Goal: Find specific page/section: Find specific page/section

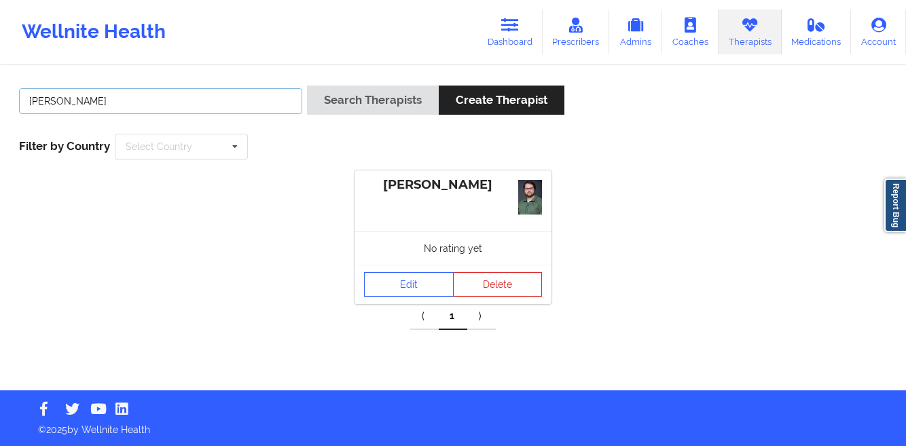
click at [145, 106] on input "[PERSON_NAME]" at bounding box center [160, 101] width 283 height 26
paste input "[PERSON_NAME]"
type input "[PERSON_NAME]"
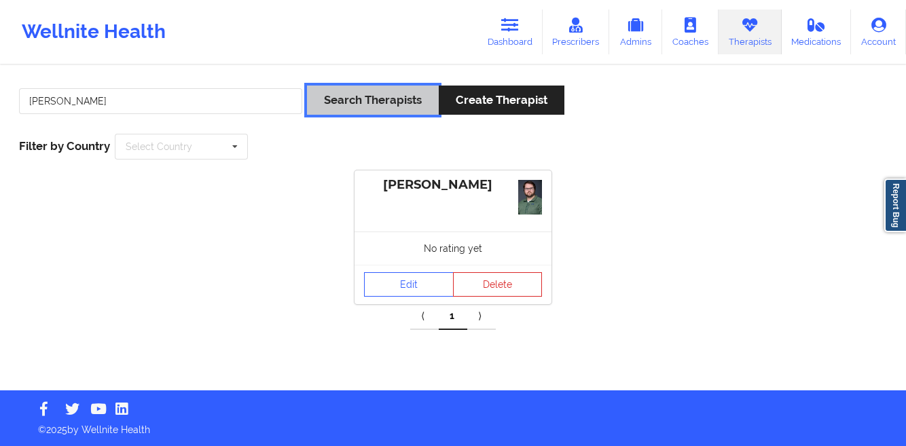
click at [353, 109] on button "Search Therapists" at bounding box center [373, 100] width 132 height 29
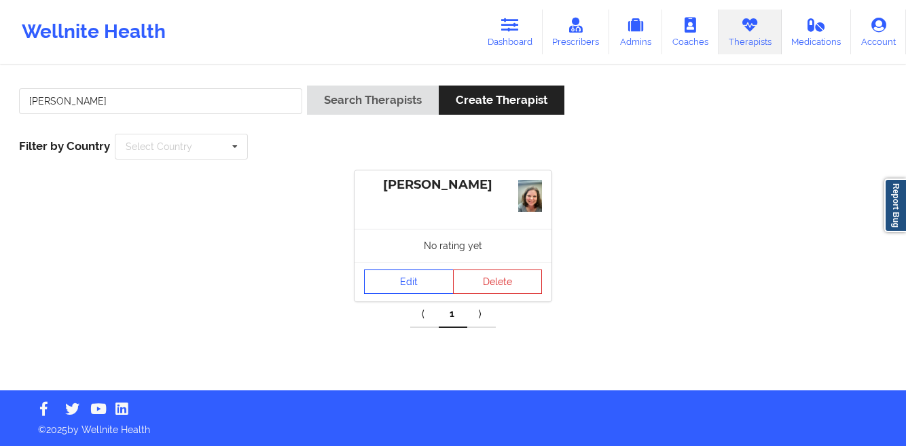
click at [396, 278] on link "Edit" at bounding box center [409, 282] width 90 height 24
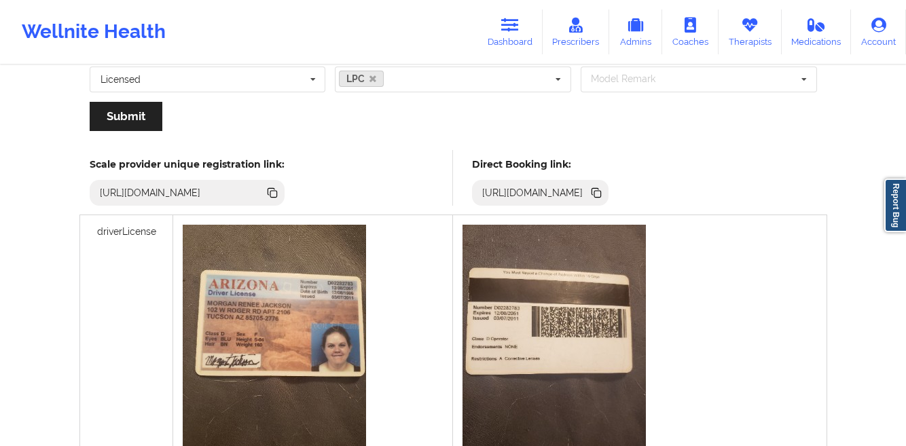
scroll to position [232, 0]
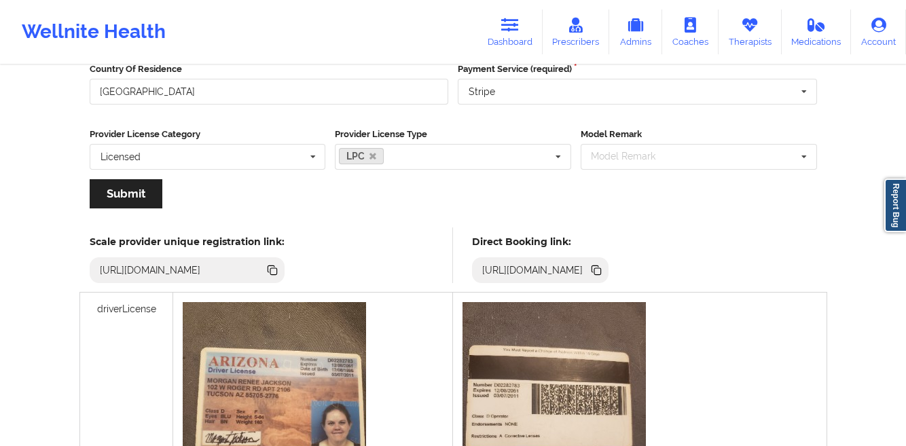
click at [598, 269] on icon at bounding box center [594, 268] width 7 height 7
click at [756, 43] on link "Therapists" at bounding box center [749, 32] width 63 height 45
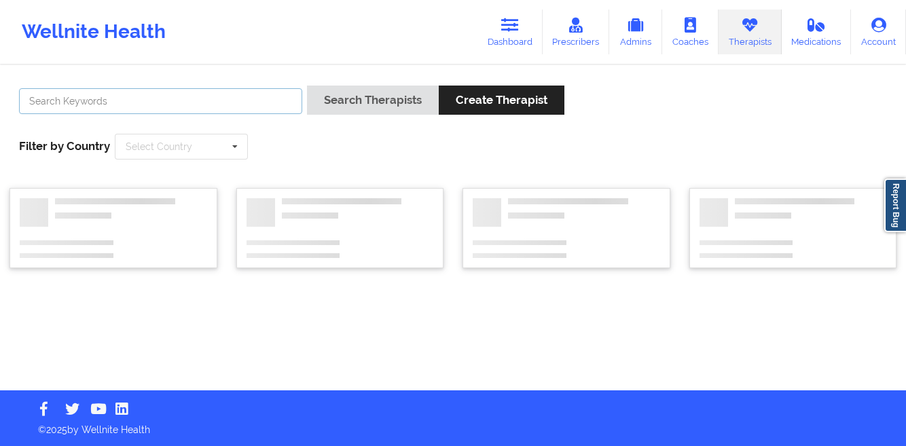
drag, startPoint x: 170, startPoint y: 98, endPoint x: 170, endPoint y: 91, distance: 7.5
click at [170, 98] on input "text" at bounding box center [160, 101] width 283 height 26
paste input "[PERSON_NAME]"
type input "[PERSON_NAME]"
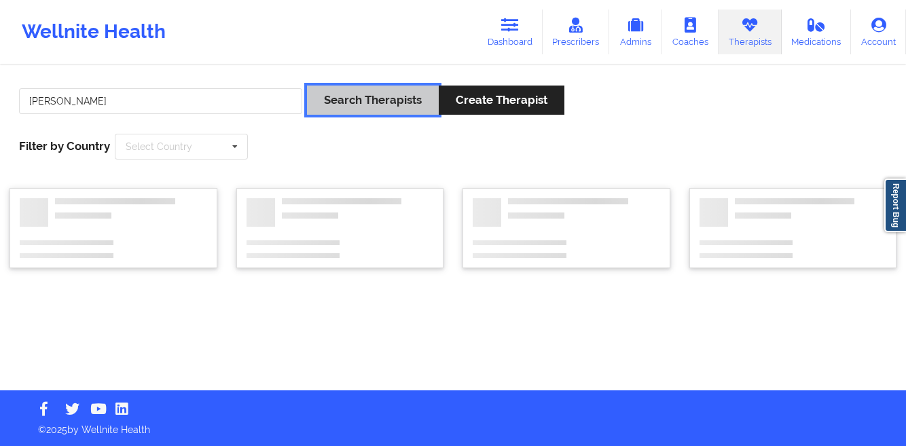
click at [342, 109] on button "Search Therapists" at bounding box center [373, 100] width 132 height 29
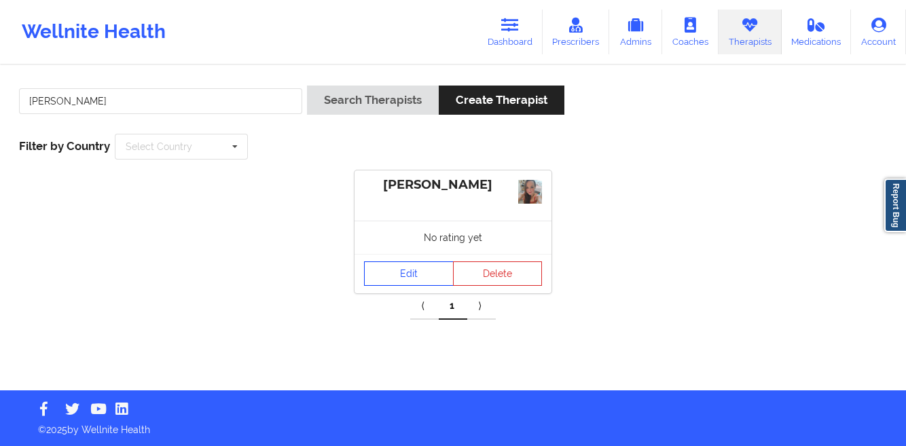
click at [390, 276] on link "Edit" at bounding box center [409, 273] width 90 height 24
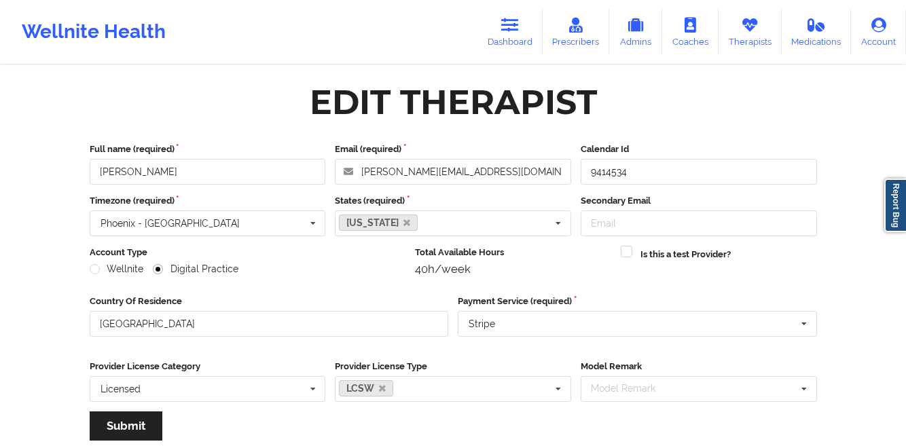
scroll to position [162, 0]
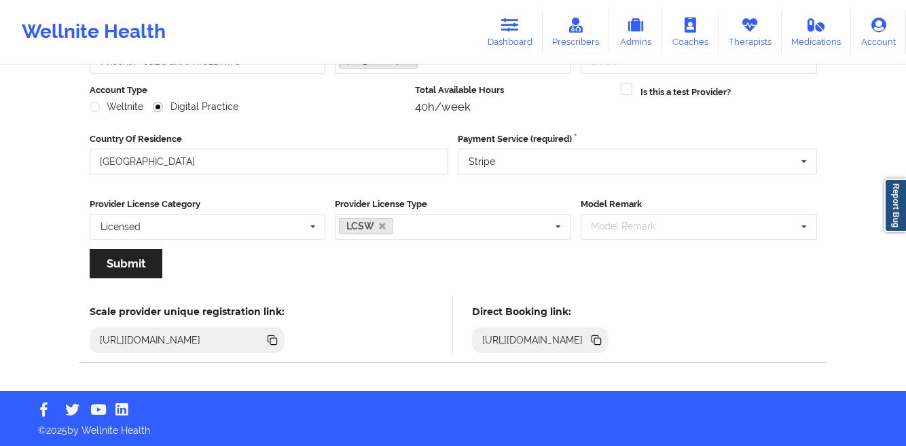
click at [598, 339] on icon at bounding box center [594, 338] width 7 height 7
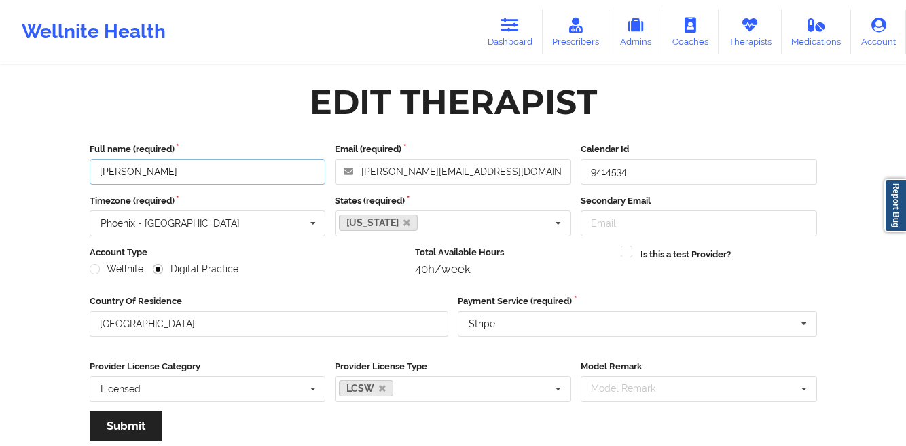
click at [167, 170] on input "[PERSON_NAME]" at bounding box center [208, 172] width 236 height 26
click at [748, 37] on link "Therapists" at bounding box center [749, 32] width 63 height 45
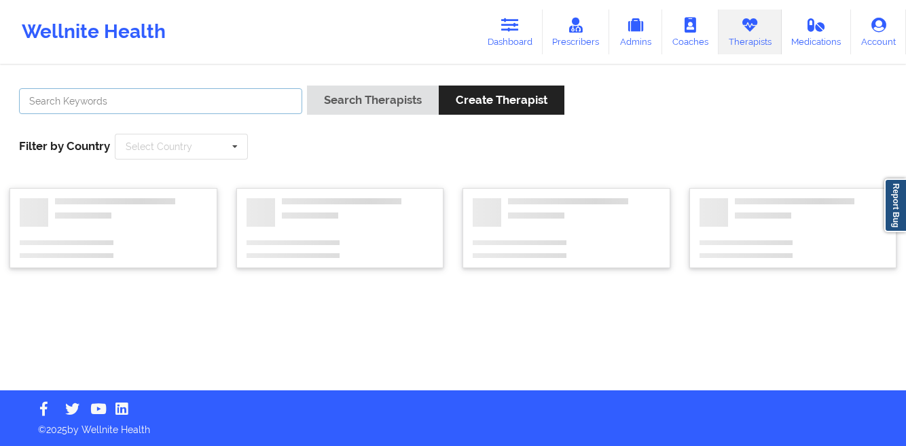
click at [270, 101] on input "text" at bounding box center [160, 101] width 283 height 26
paste input "[PERSON_NAME]"
type input "[PERSON_NAME]"
click at [307, 86] on button "Search Therapists" at bounding box center [373, 100] width 132 height 29
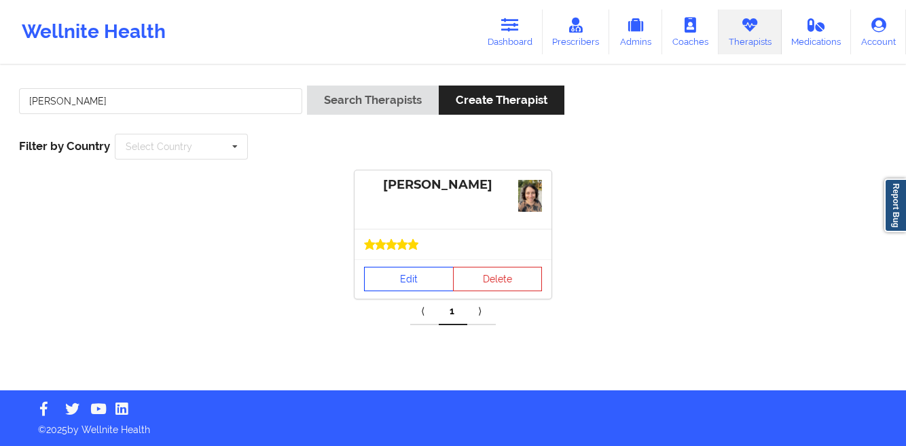
click at [380, 276] on link "Edit" at bounding box center [409, 279] width 90 height 24
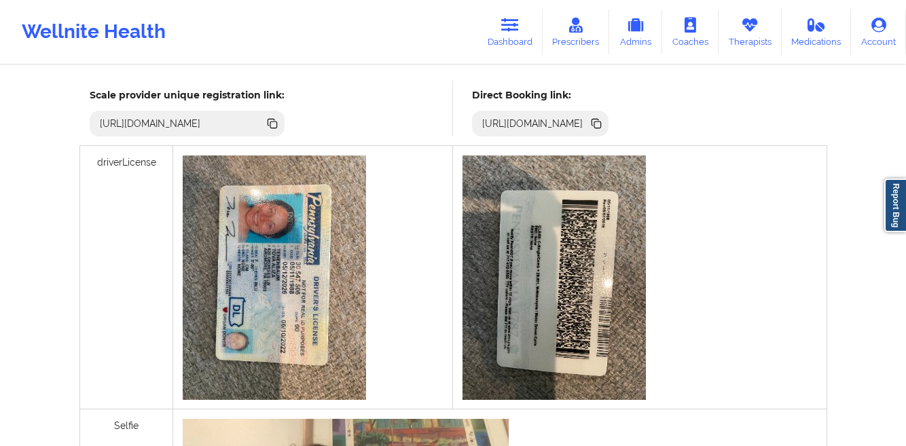
scroll to position [363, 0]
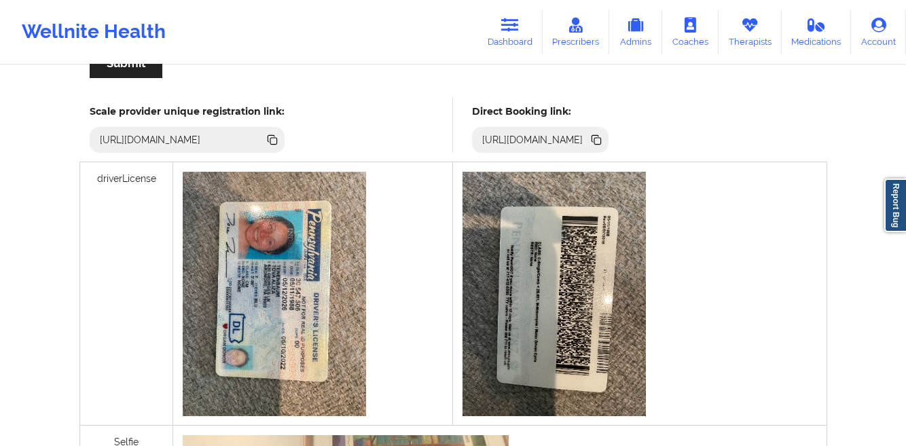
click at [601, 144] on icon at bounding box center [597, 141] width 7 height 7
click at [766, 41] on link "Therapists" at bounding box center [749, 32] width 63 height 45
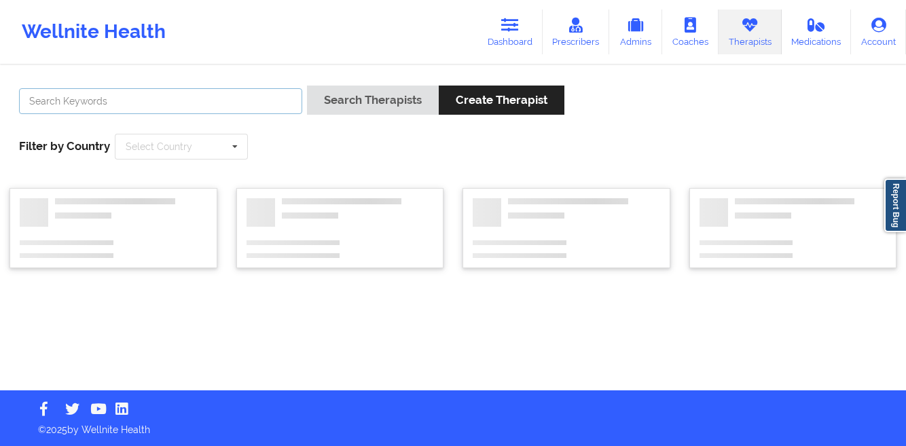
click at [254, 102] on input "text" at bounding box center [160, 101] width 283 height 26
paste input "[PERSON_NAME]"
type input "[PERSON_NAME]"
click at [307, 86] on button "Search Therapists" at bounding box center [373, 100] width 132 height 29
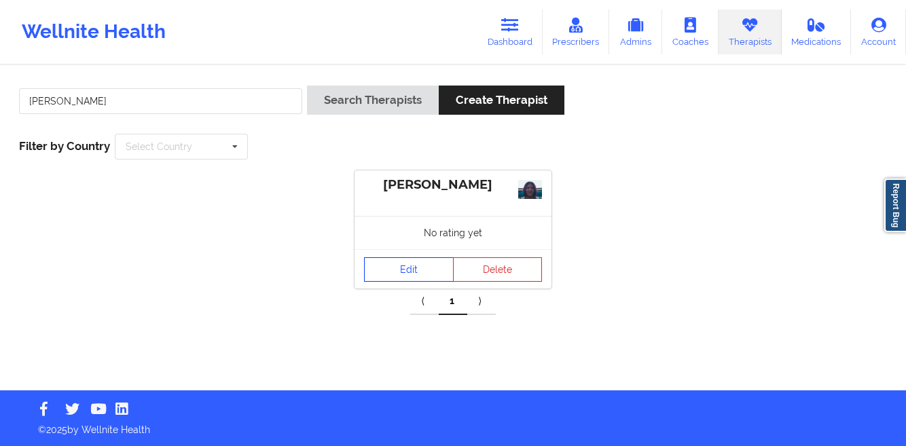
click at [405, 276] on link "Edit" at bounding box center [409, 269] width 90 height 24
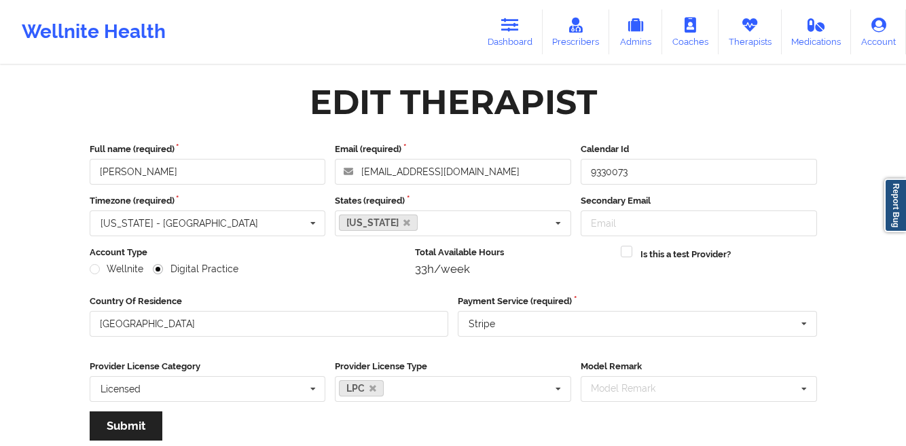
scroll to position [162, 0]
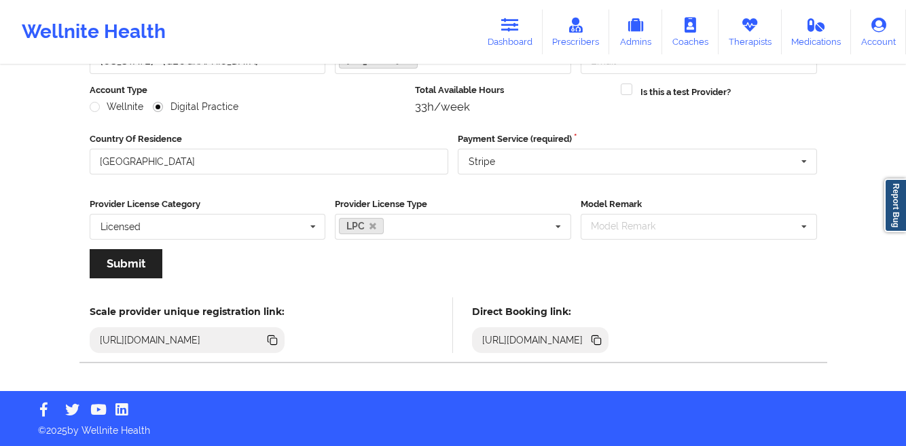
click at [601, 343] on icon at bounding box center [597, 341] width 7 height 7
